Goal: Information Seeking & Learning: Learn about a topic

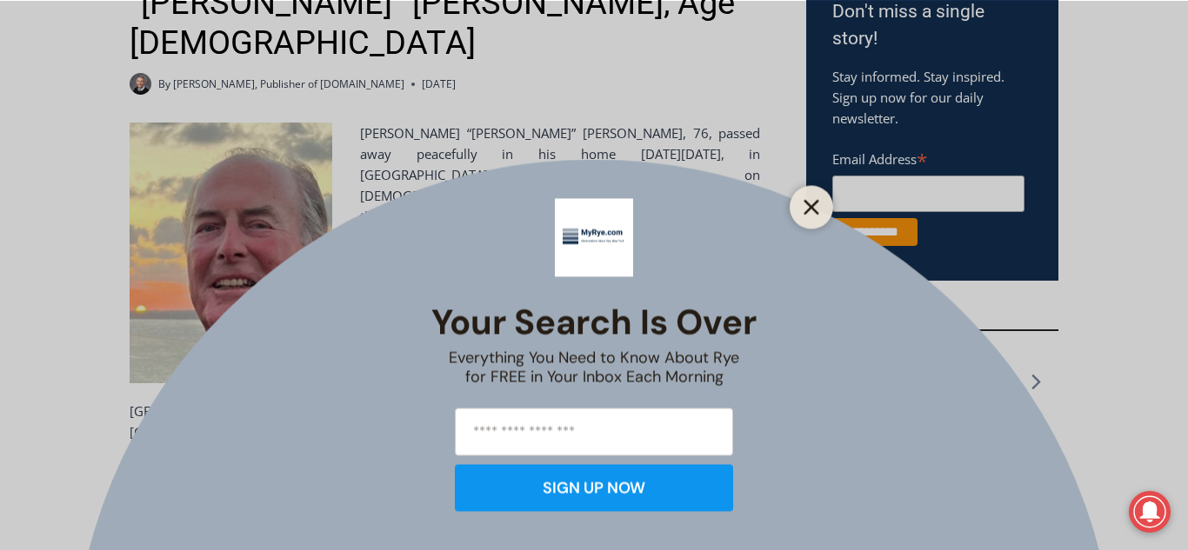
click at [812, 214] on icon "Close" at bounding box center [812, 207] width 16 height 16
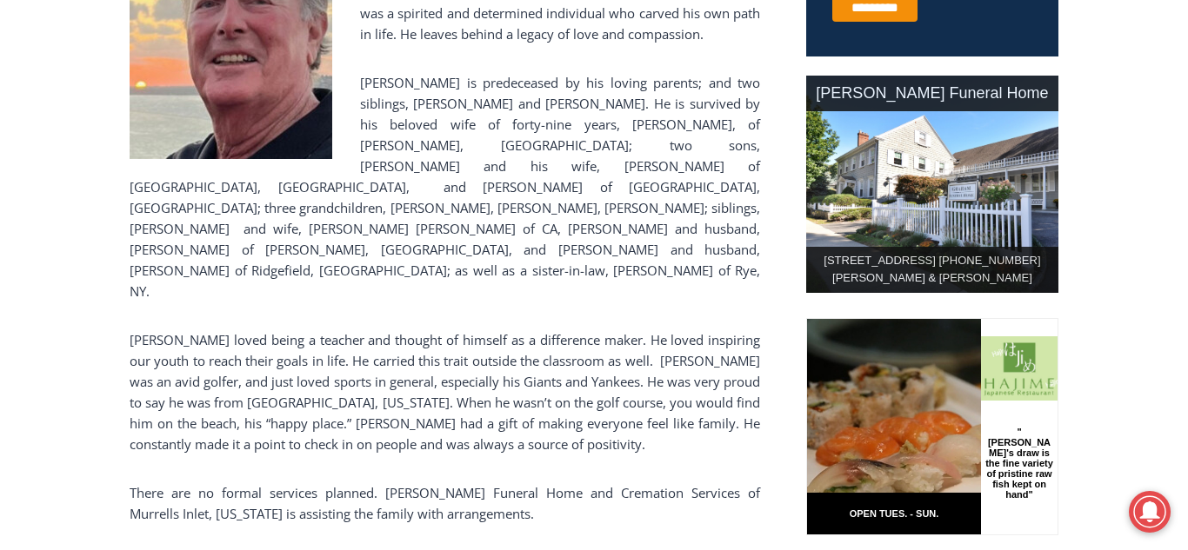
scroll to position [838, 0]
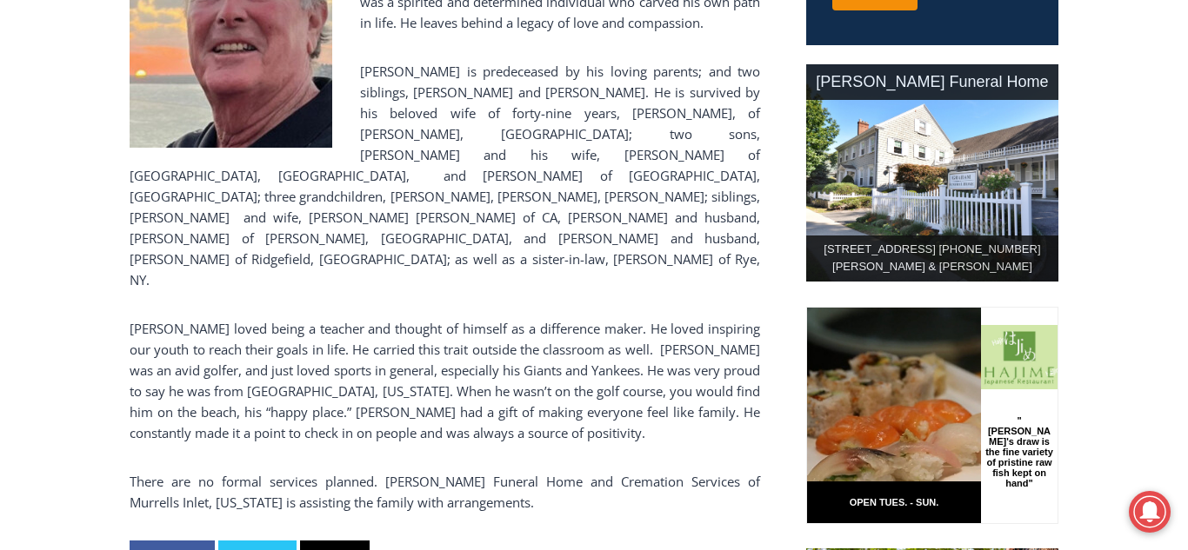
drag, startPoint x: 1186, startPoint y: 139, endPoint x: 1187, endPoint y: 183, distance: 43.5
